Goal: Find specific page/section: Find specific page/section

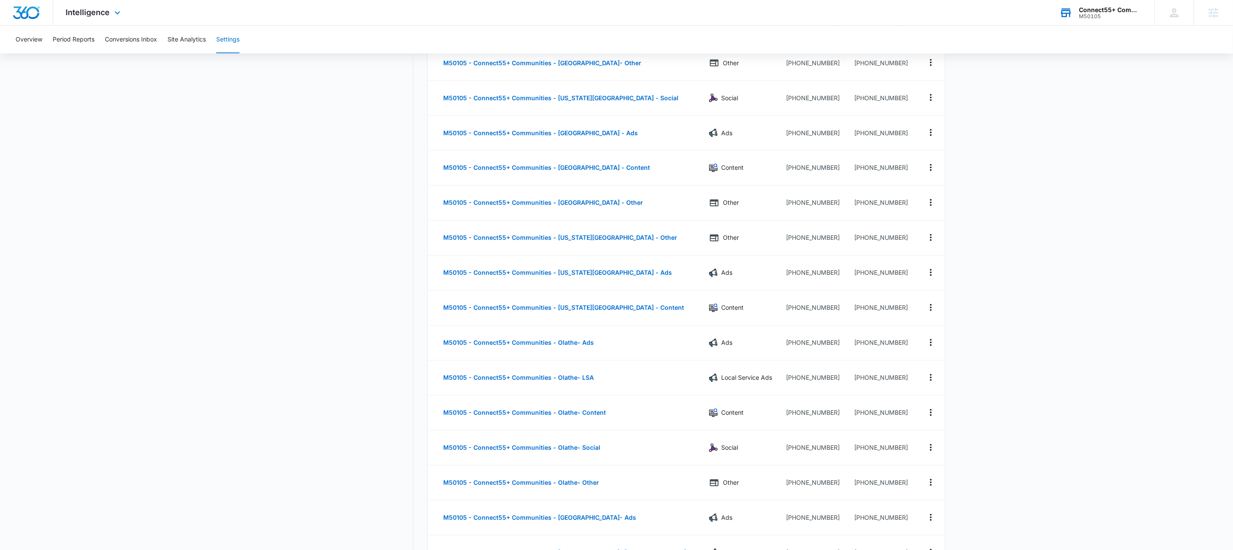
click at [1111, 18] on div "M50105" at bounding box center [1110, 16] width 63 height 6
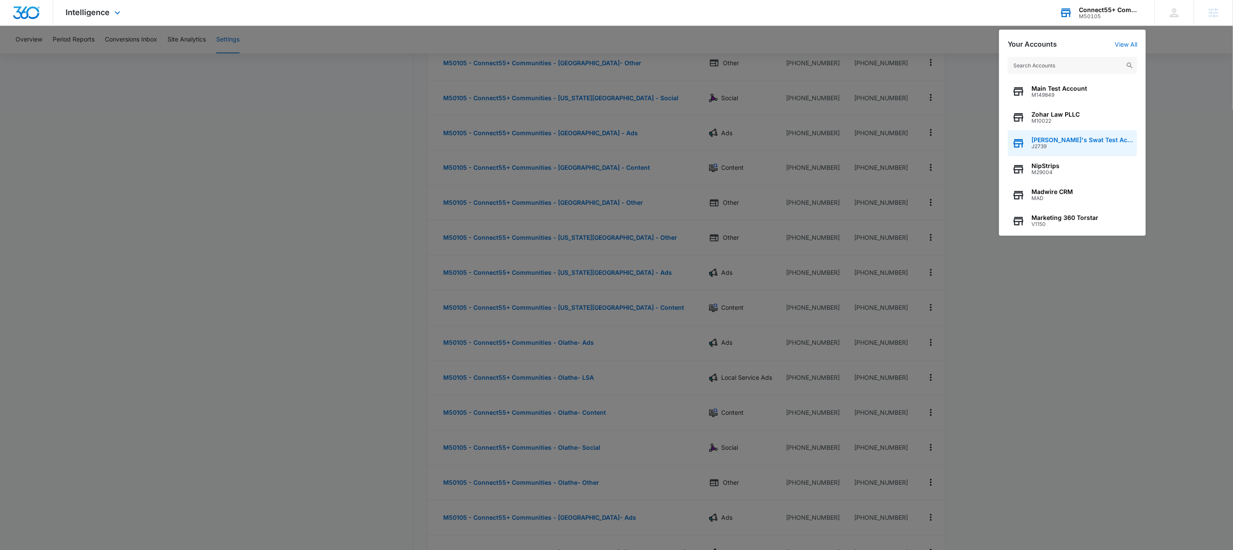
click at [1059, 144] on span "J2739" at bounding box center [1082, 147] width 101 height 6
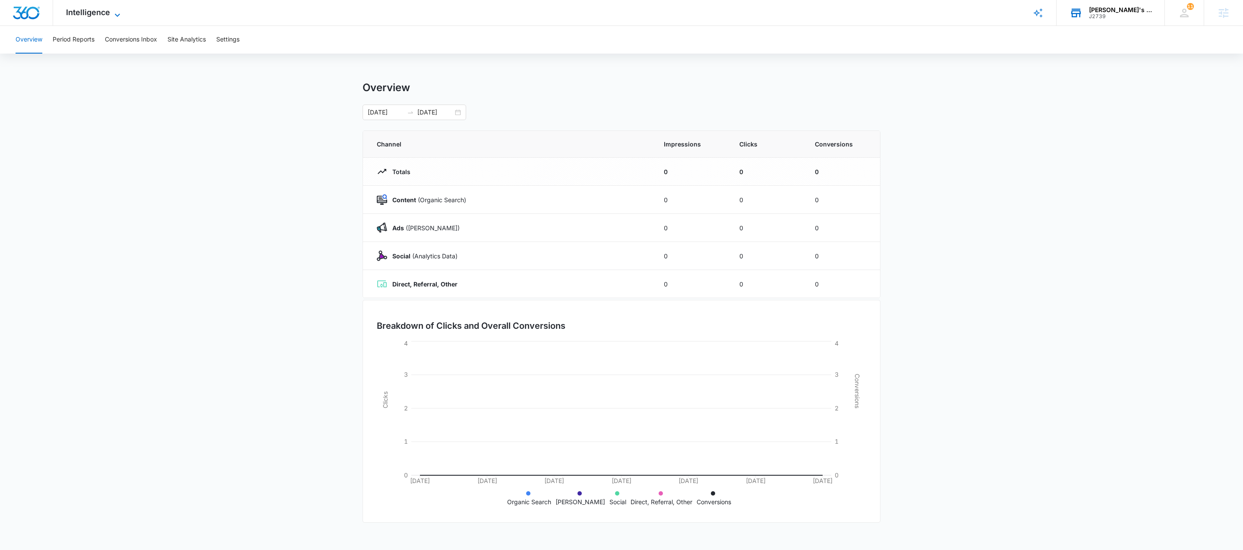
click at [76, 9] on span "Intelligence" at bounding box center [88, 12] width 44 height 9
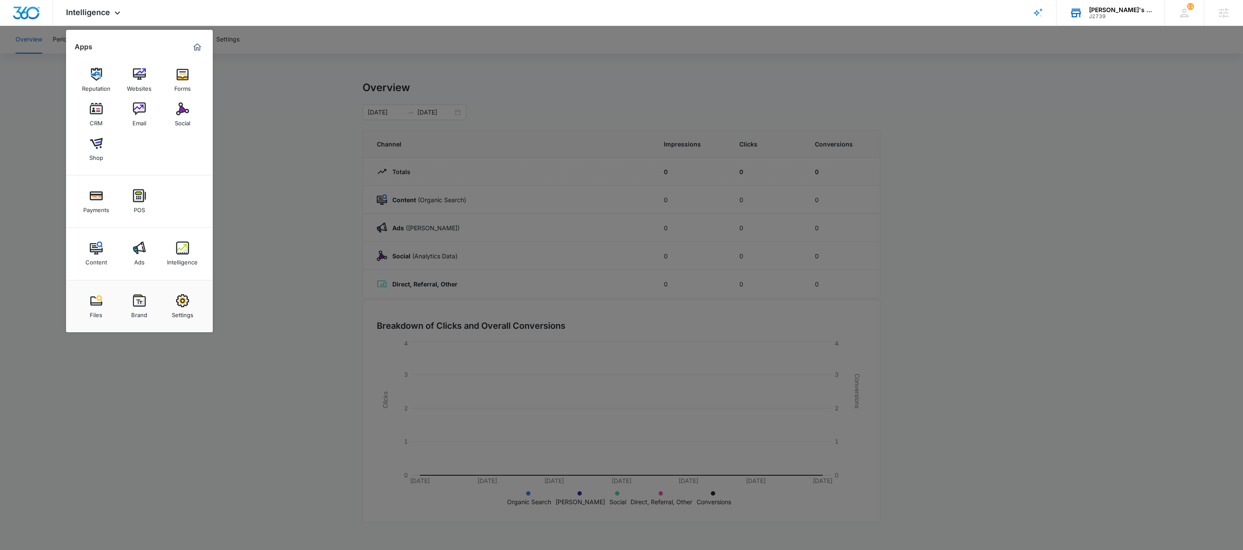
click at [180, 119] on div "Social" at bounding box center [183, 120] width 16 height 11
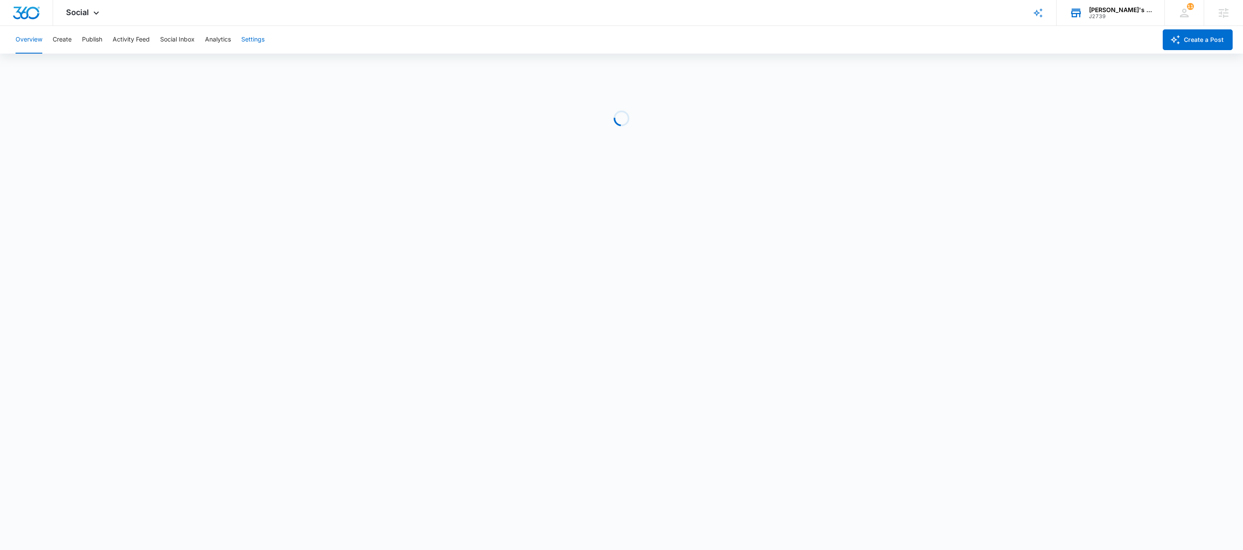
click at [256, 43] on button "Settings" at bounding box center [252, 40] width 23 height 28
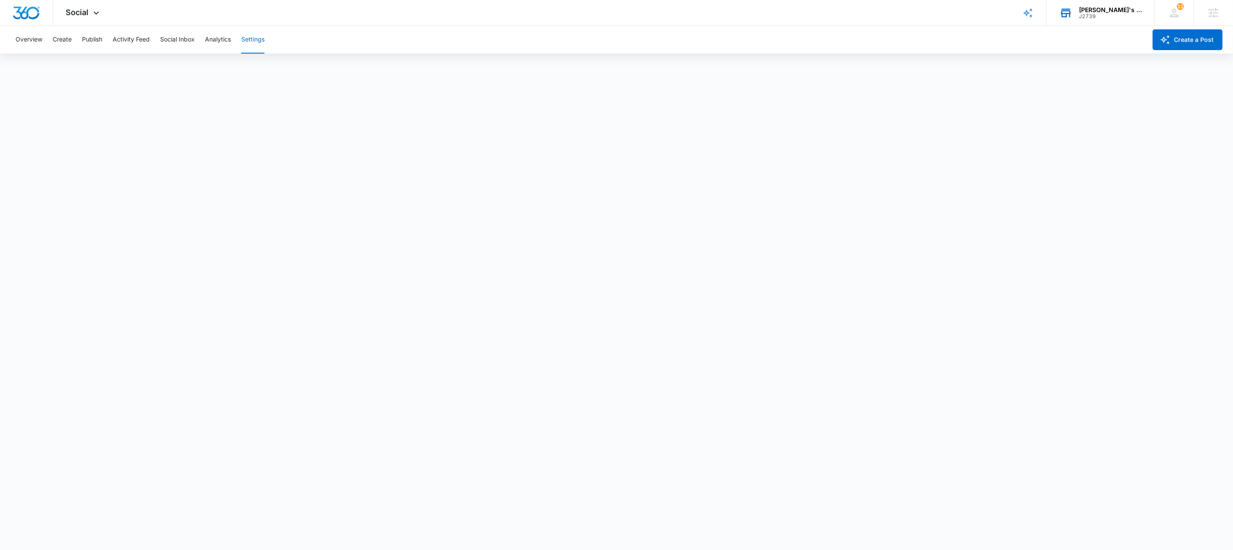
click at [259, 44] on button "Settings" at bounding box center [252, 40] width 23 height 28
click at [1099, 7] on div "[PERSON_NAME]'s Swat Test Account" at bounding box center [1110, 9] width 63 height 7
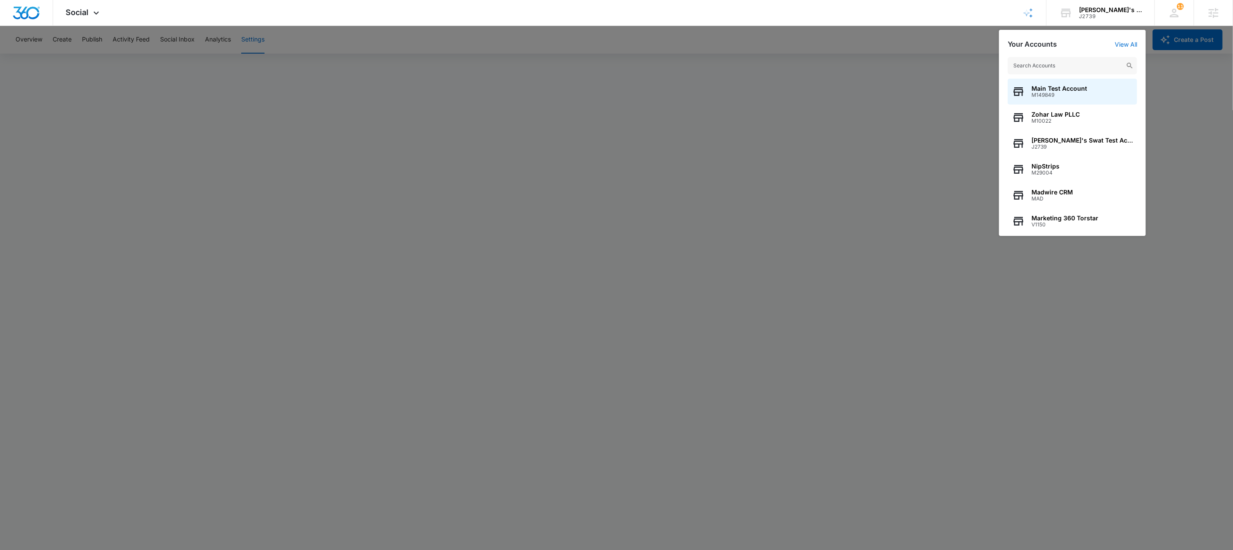
click at [1053, 59] on input "text" at bounding box center [1073, 65] width 130 height 17
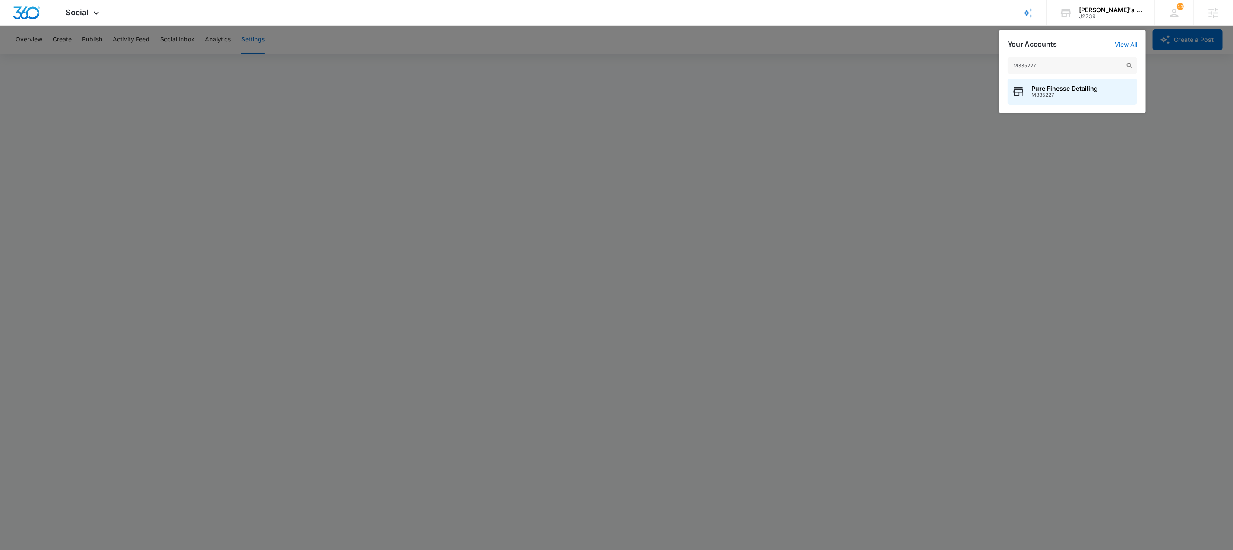
type input "M335227"
click at [1055, 94] on span "M335227" at bounding box center [1065, 95] width 66 height 6
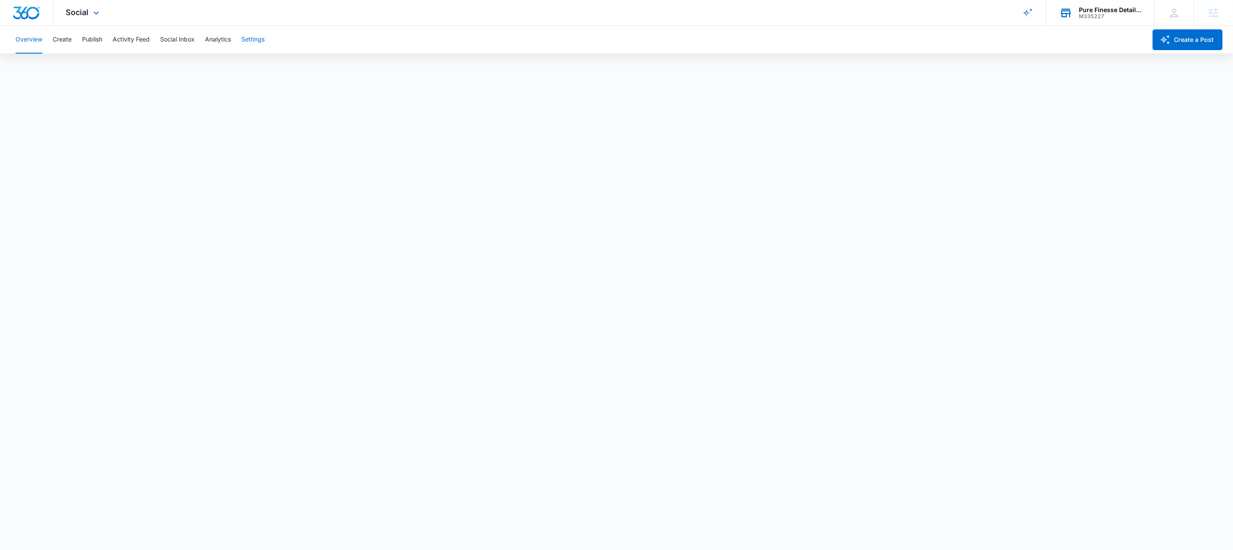
click at [247, 46] on button "Settings" at bounding box center [252, 40] width 23 height 28
